Goal: Task Accomplishment & Management: Manage account settings

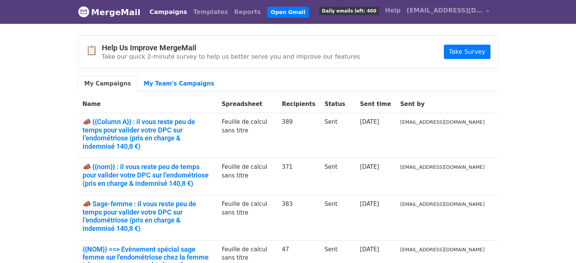
click at [162, 13] on link "Campaigns" at bounding box center [169, 12] width 44 height 15
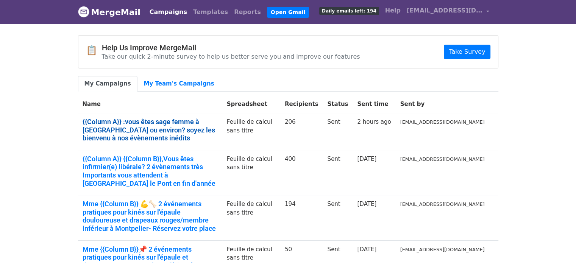
click at [212, 124] on link "{{Column A}} :vous êtes sage femme à Marseille ou environ? soyez les bienvenu à…" at bounding box center [150, 130] width 135 height 25
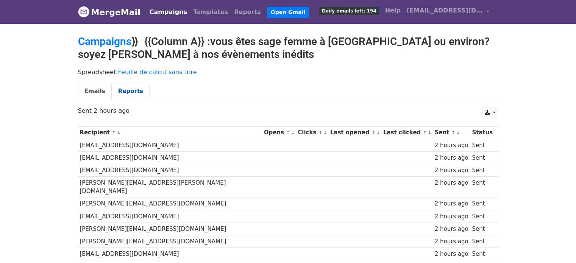
click at [123, 95] on link "Reports" at bounding box center [131, 92] width 38 height 16
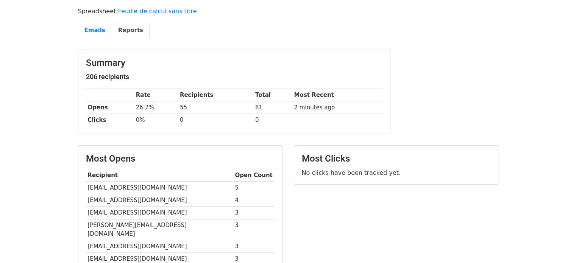
scroll to position [66, 0]
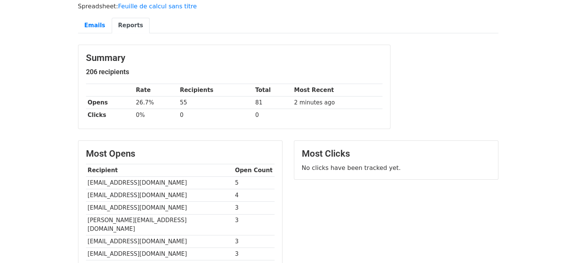
drag, startPoint x: 581, startPoint y: 76, endPoint x: 580, endPoint y: 110, distance: 33.7
click at [575, 110] on html "MergeMail Campaigns Templates Reports Open Gmail Daily emails left: 194 Help [E…" at bounding box center [288, 189] width 576 height 511
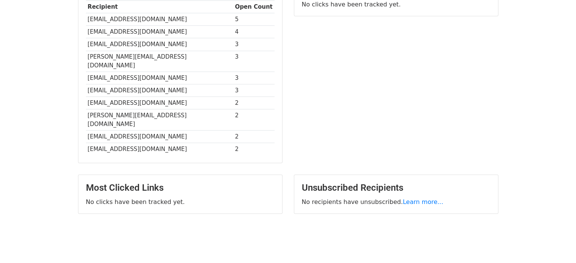
scroll to position [0, 0]
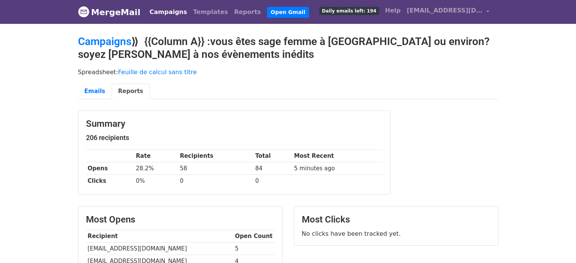
click at [61, 139] on body "MergeMail Campaigns Templates Reports Open Gmail Daily emails left: 194 Help [E…" at bounding box center [288, 240] width 576 height 481
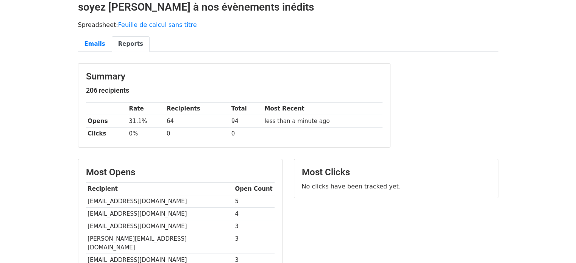
scroll to position [55, 0]
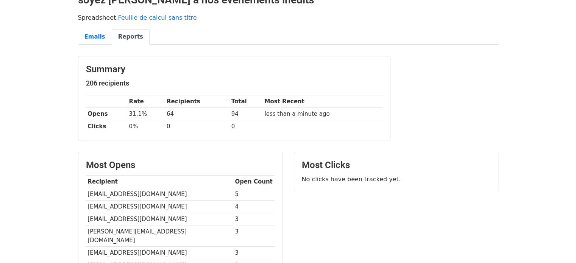
click at [137, 189] on td "[EMAIL_ADDRESS][DOMAIN_NAME]" at bounding box center [159, 194] width 147 height 12
copy tr "[EMAIL_ADDRESS][DOMAIN_NAME]"
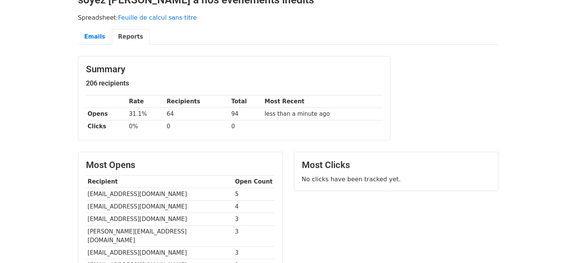
click at [56, 117] on body "MergeMail Campaigns Templates Reports Open Gmail Daily emails left: 194 Help cl…" at bounding box center [288, 185] width 576 height 481
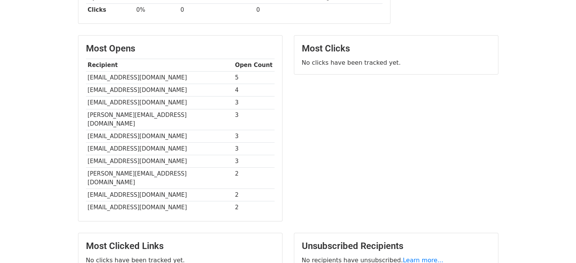
scroll to position [173, 0]
